Goal: Task Accomplishment & Management: Use online tool/utility

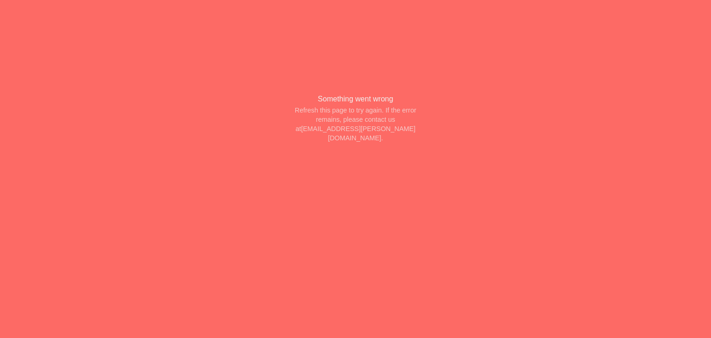
click at [406, 126] on div "Refresh this page to try again. If the error remains, please contact us at hell…" at bounding box center [355, 125] width 145 height 38
